Goal: Register for event/course

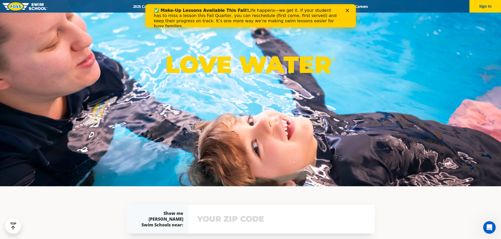
scroll to position [53, 0]
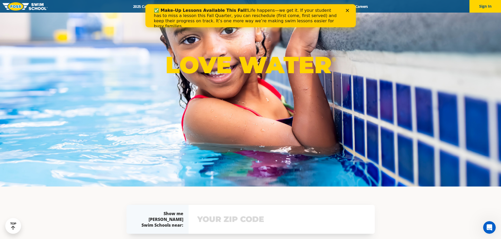
click at [347, 11] on polygon "Close" at bounding box center [346, 10] width 3 height 3
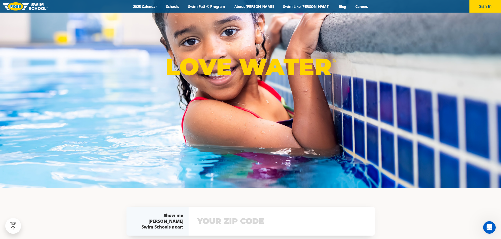
scroll to position [0, 0]
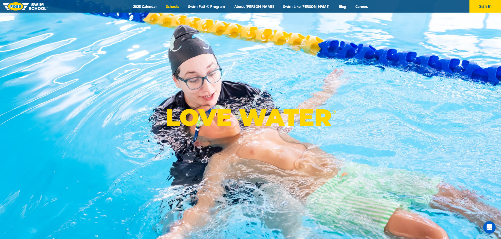
click at [183, 5] on link "Schools" at bounding box center [172, 6] width 22 height 5
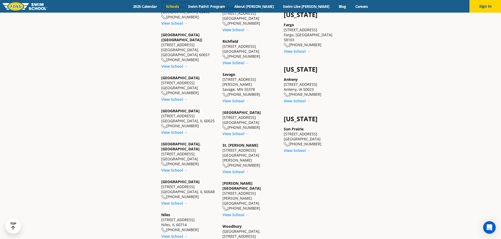
scroll to position [421, 0]
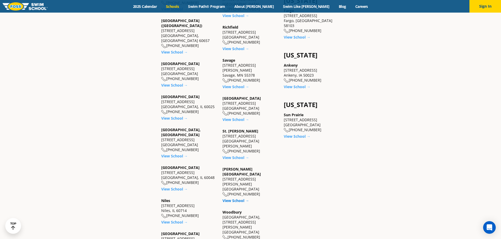
click at [231, 198] on link "View School →" at bounding box center [235, 200] width 27 height 5
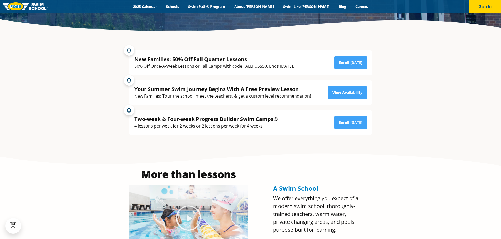
scroll to position [131, 0]
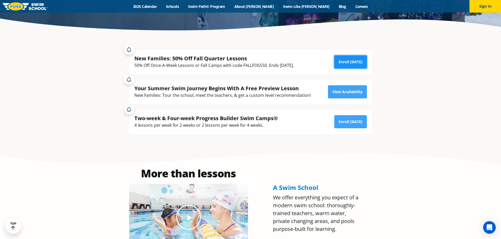
click at [351, 62] on link "Enroll [DATE]" at bounding box center [350, 61] width 33 height 13
